Goal: Task Accomplishment & Management: Complete application form

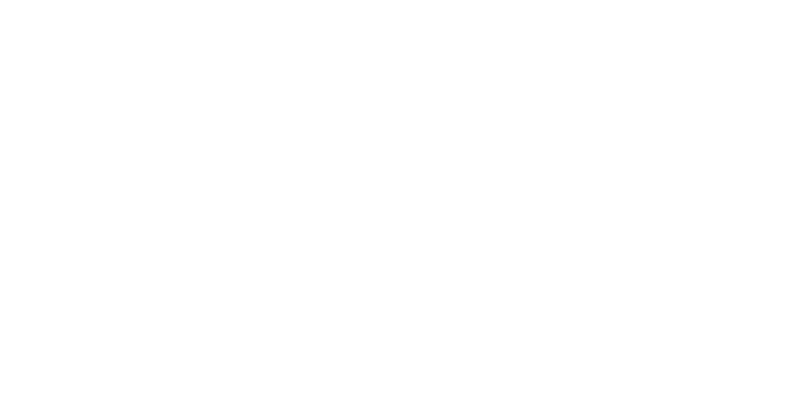
select select "**"
select select "*"
select select "****"
select select "**"
select select "*"
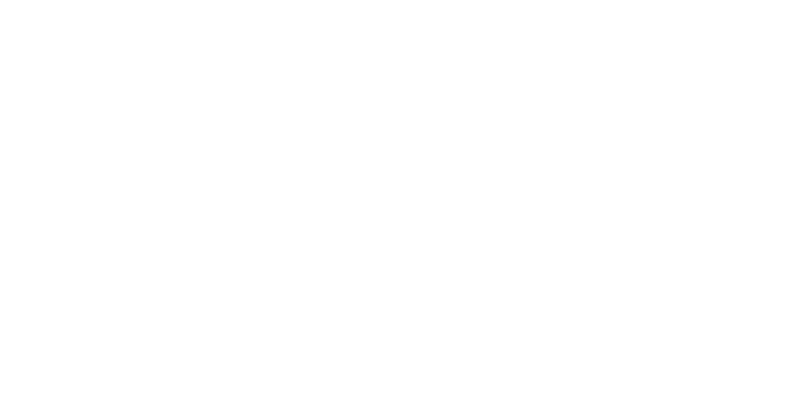
select select "****"
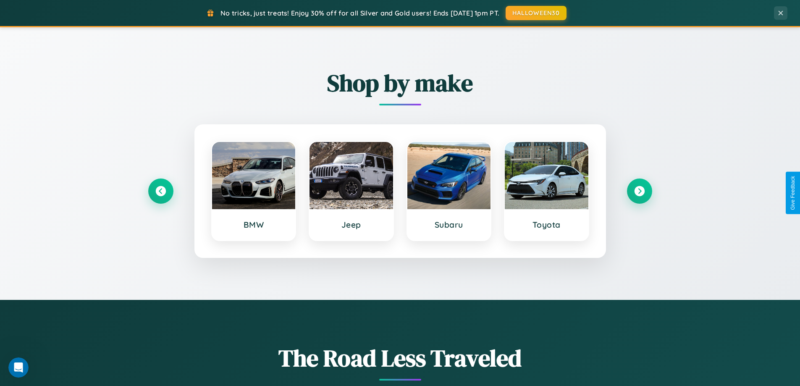
scroll to position [362, 0]
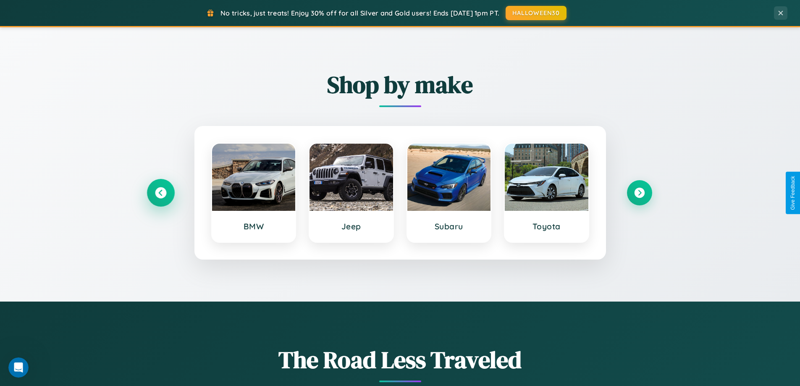
click at [160, 193] on icon at bounding box center [160, 192] width 11 height 11
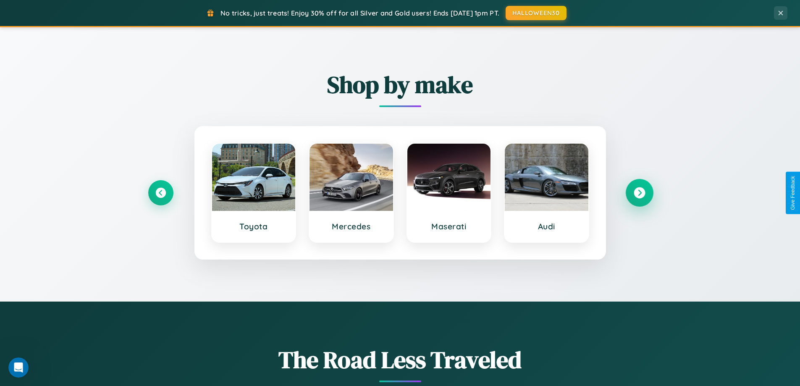
click at [639, 193] on icon at bounding box center [639, 192] width 11 height 11
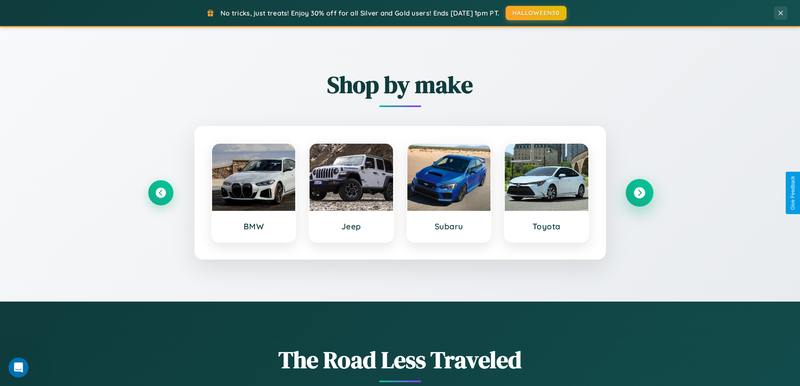
click at [639, 193] on icon at bounding box center [639, 192] width 11 height 11
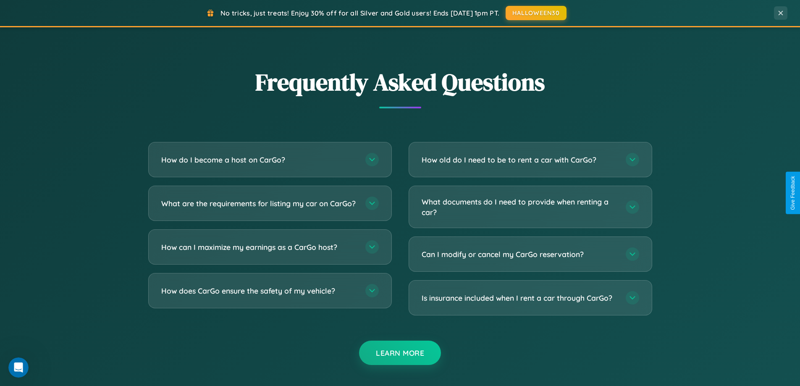
scroll to position [1617, 0]
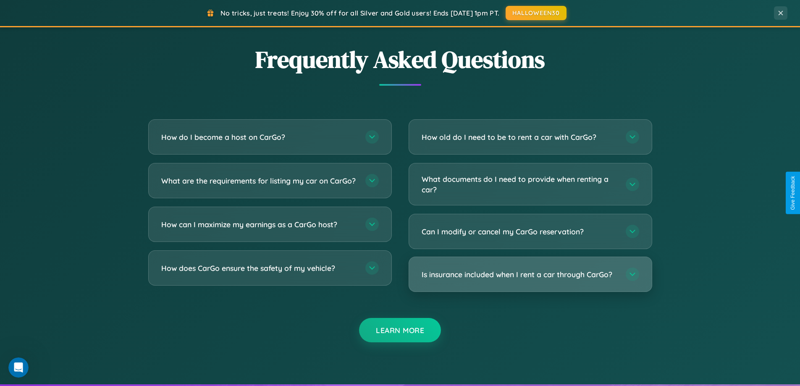
click at [530, 275] on h3 "Is insurance included when I rent a car through CarGo?" at bounding box center [520, 274] width 196 height 11
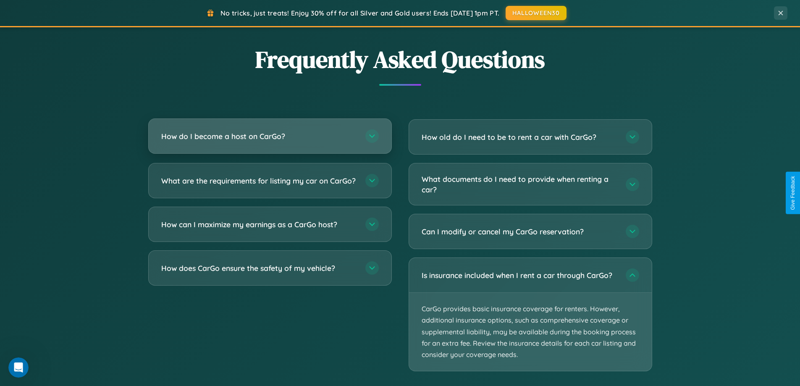
click at [270, 136] on h3 "How do I become a host on CarGo?" at bounding box center [259, 136] width 196 height 11
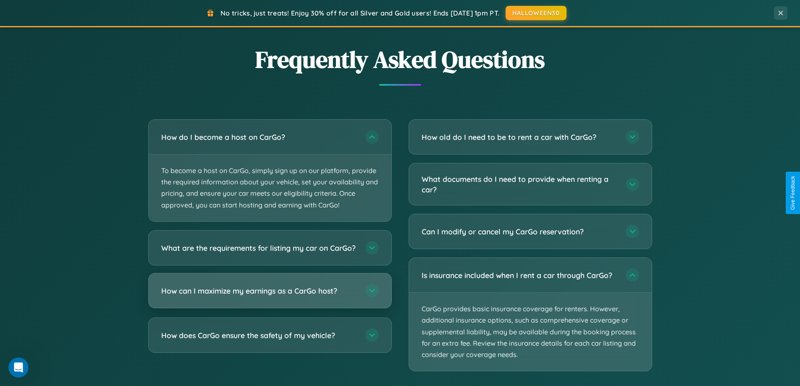
click at [270, 296] on h3 "How can I maximize my earnings as a CarGo host?" at bounding box center [259, 290] width 196 height 11
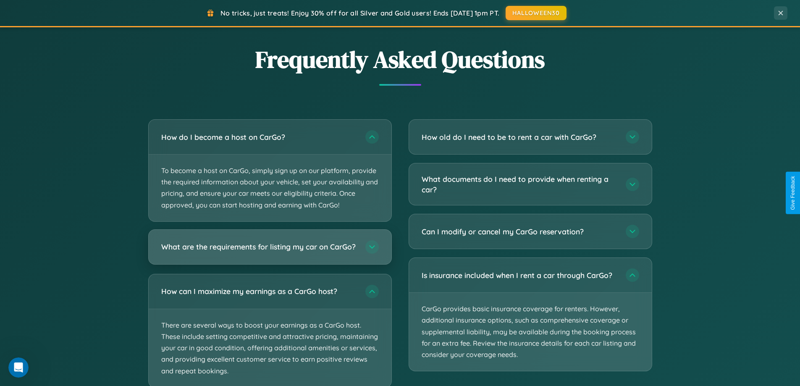
click at [270, 251] on h3 "What are the requirements for listing my car on CarGo?" at bounding box center [259, 247] width 196 height 11
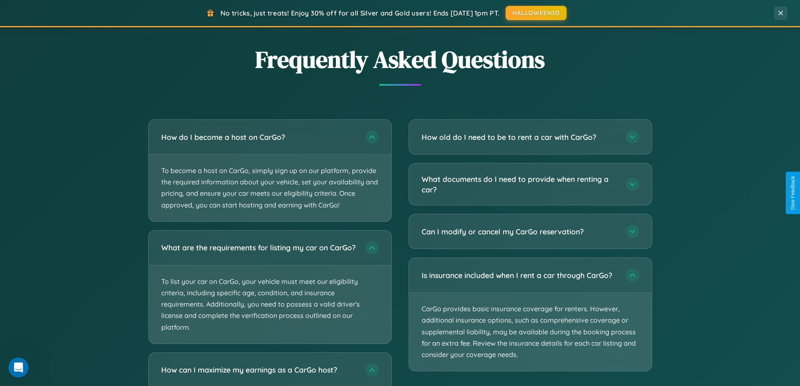
scroll to position [1748, 0]
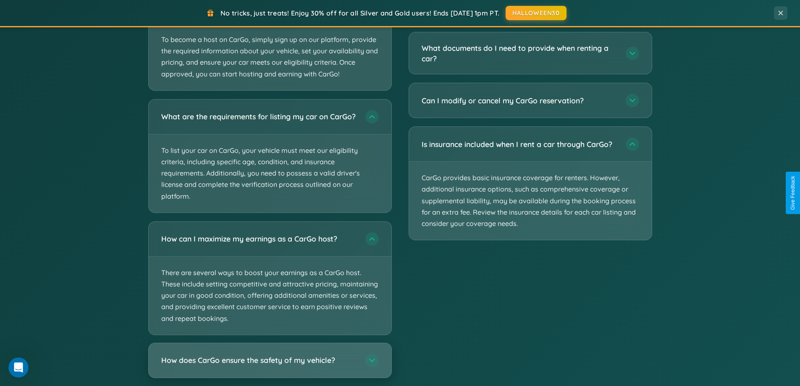
click at [270, 366] on h3 "How does CarGo ensure the safety of my vehicle?" at bounding box center [259, 360] width 196 height 11
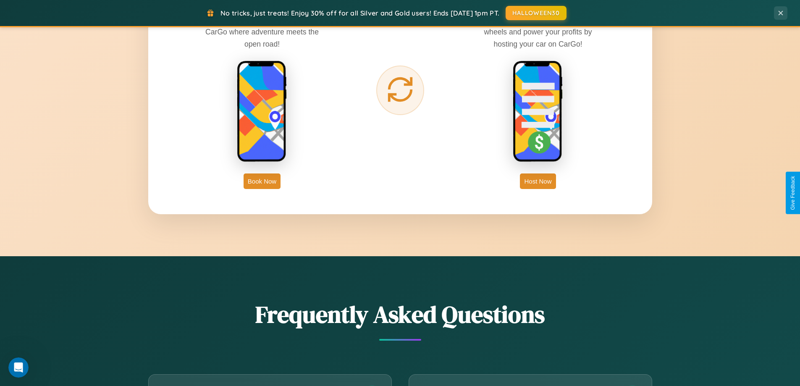
scroll to position [1350, 0]
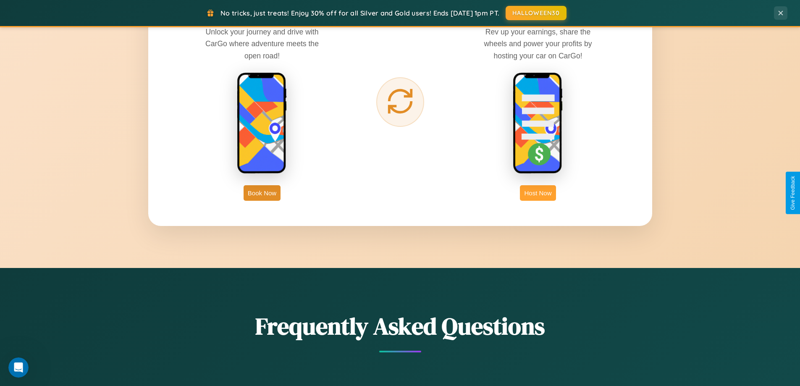
click at [538, 193] on button "Host Now" at bounding box center [538, 193] width 36 height 16
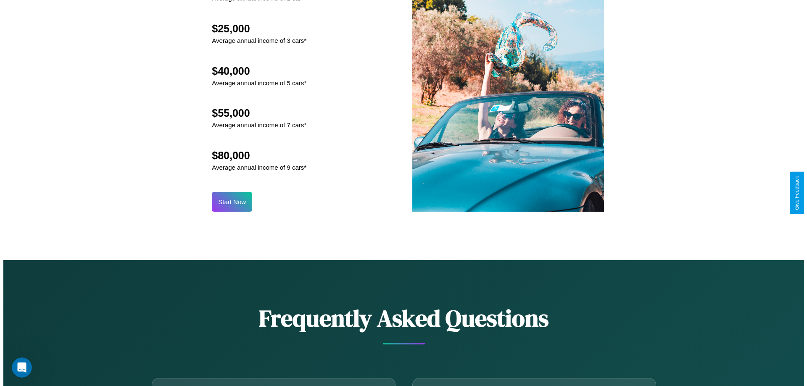
scroll to position [876, 0]
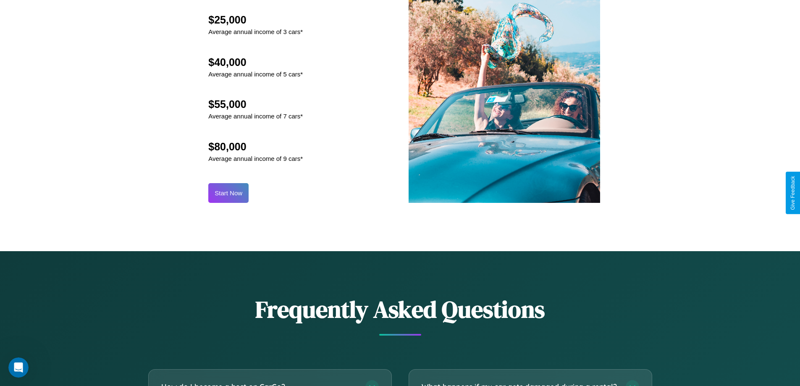
click at [229, 193] on button "Start Now" at bounding box center [228, 193] width 40 height 20
